Goal: Find specific page/section: Find specific page/section

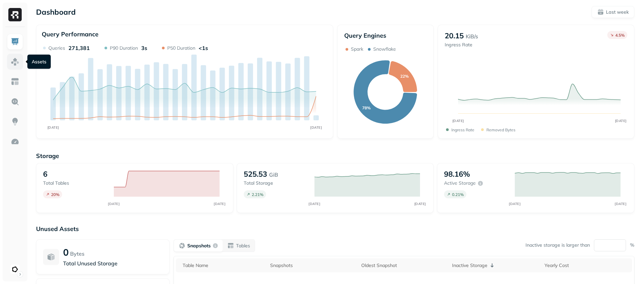
click at [14, 64] on img at bounding box center [15, 61] width 9 height 9
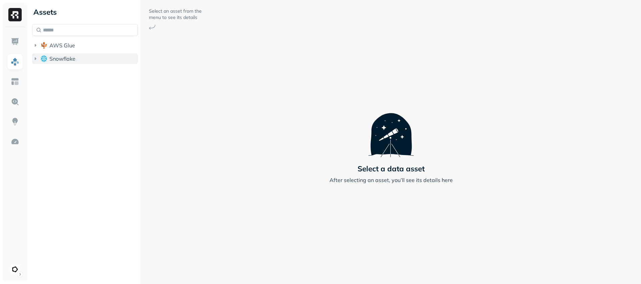
click at [34, 60] on icon "button" at bounding box center [35, 58] width 7 height 7
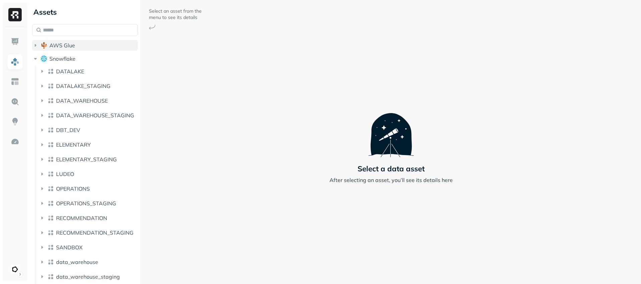
click at [35, 46] on icon "button" at bounding box center [36, 45] width 2 height 3
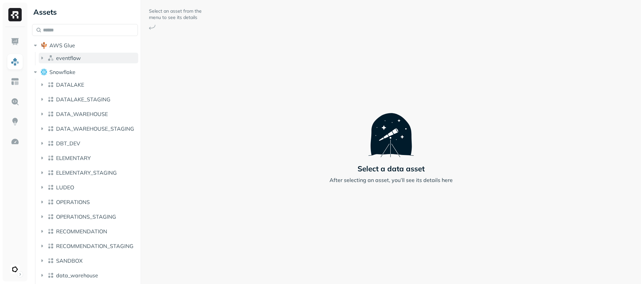
click at [41, 58] on icon "button" at bounding box center [42, 58] width 7 height 7
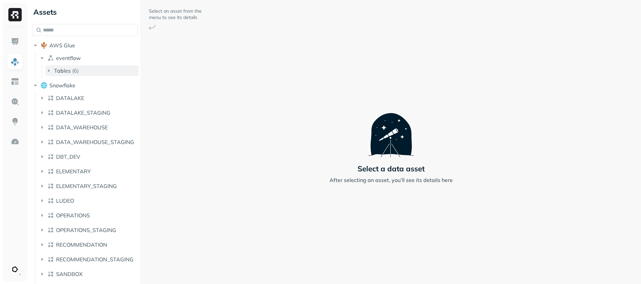
click at [49, 71] on icon "button" at bounding box center [49, 70] width 2 height 3
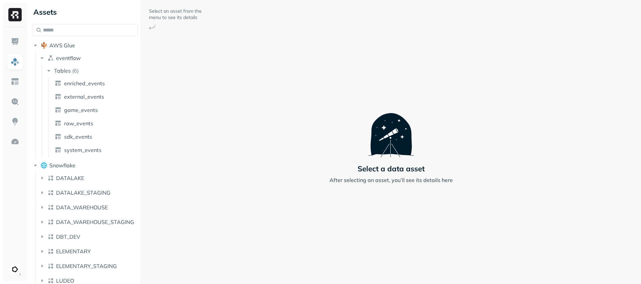
click at [82, 91] on ul "enriched_events external_events game_events raw_events sdk_events system_events" at bounding box center [93, 117] width 90 height 80
click at [82, 83] on span "enriched_events" at bounding box center [84, 83] width 41 height 7
click at [92, 97] on span "external_events" at bounding box center [84, 96] width 40 height 7
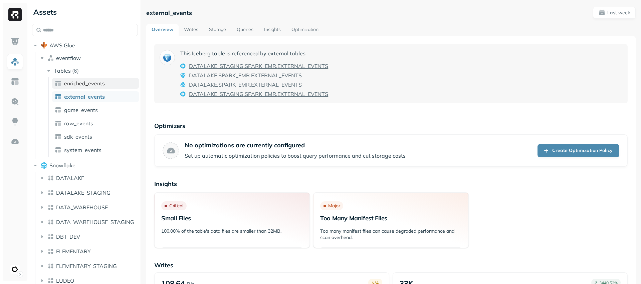
click at [92, 84] on span "enriched_events" at bounding box center [84, 83] width 41 height 7
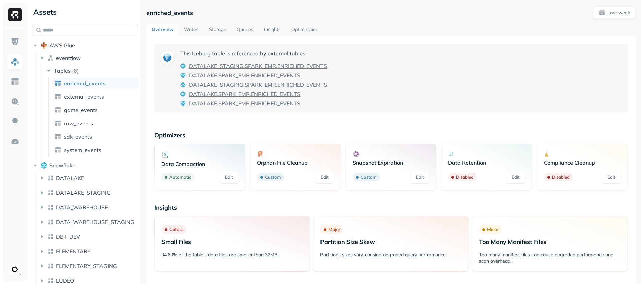
click at [194, 29] on link "Writes" at bounding box center [191, 30] width 25 height 12
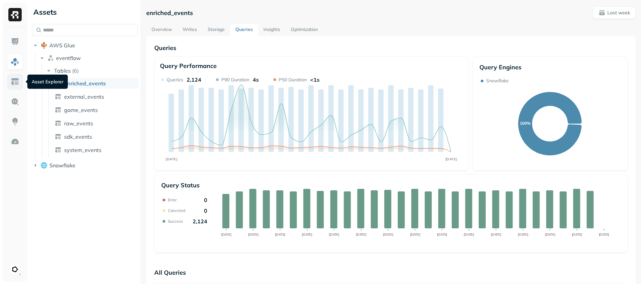
click at [14, 81] on img at bounding box center [15, 81] width 9 height 9
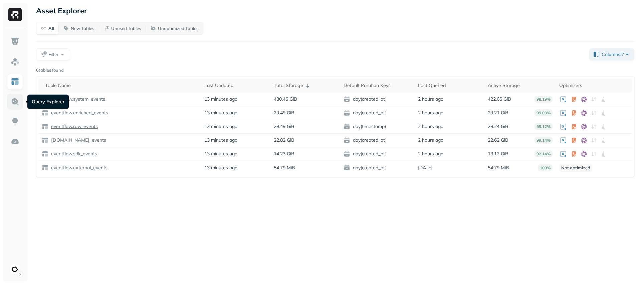
click at [15, 106] on link at bounding box center [15, 102] width 16 height 16
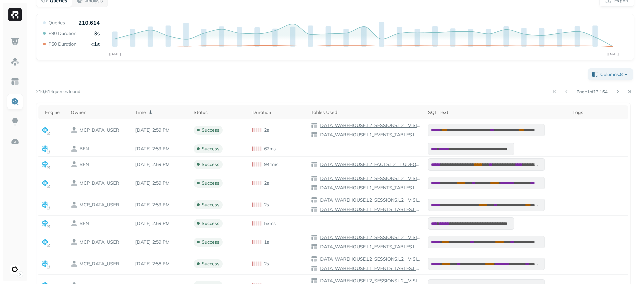
scroll to position [73, 0]
